Goal: Information Seeking & Learning: Learn about a topic

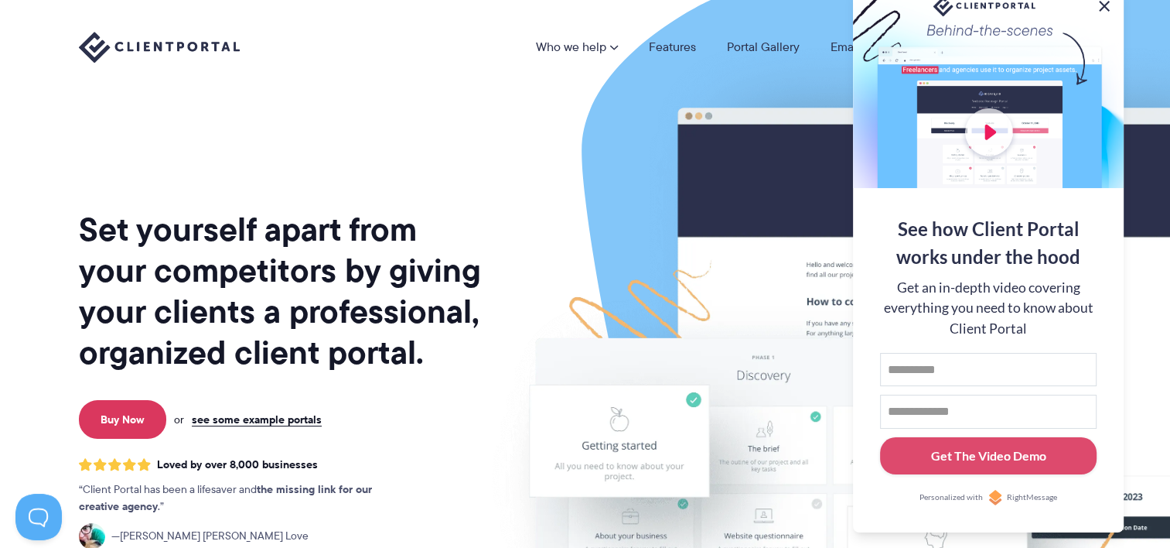
click at [1102, 5] on button at bounding box center [1104, 6] width 19 height 19
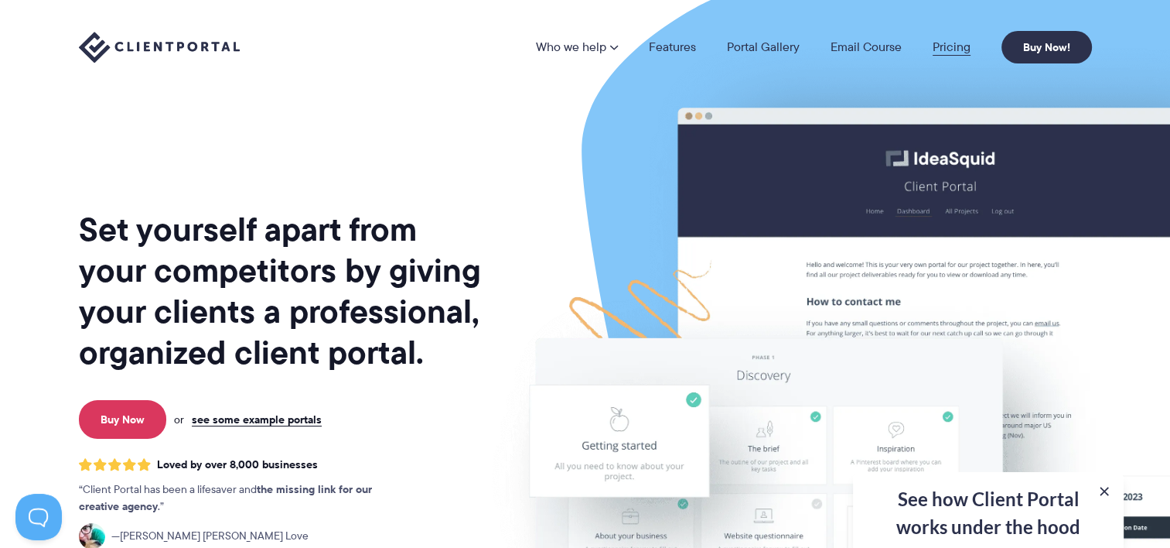
click at [960, 49] on link "Pricing" at bounding box center [952, 47] width 38 height 12
